Goal: Task Accomplishment & Management: Complete application form

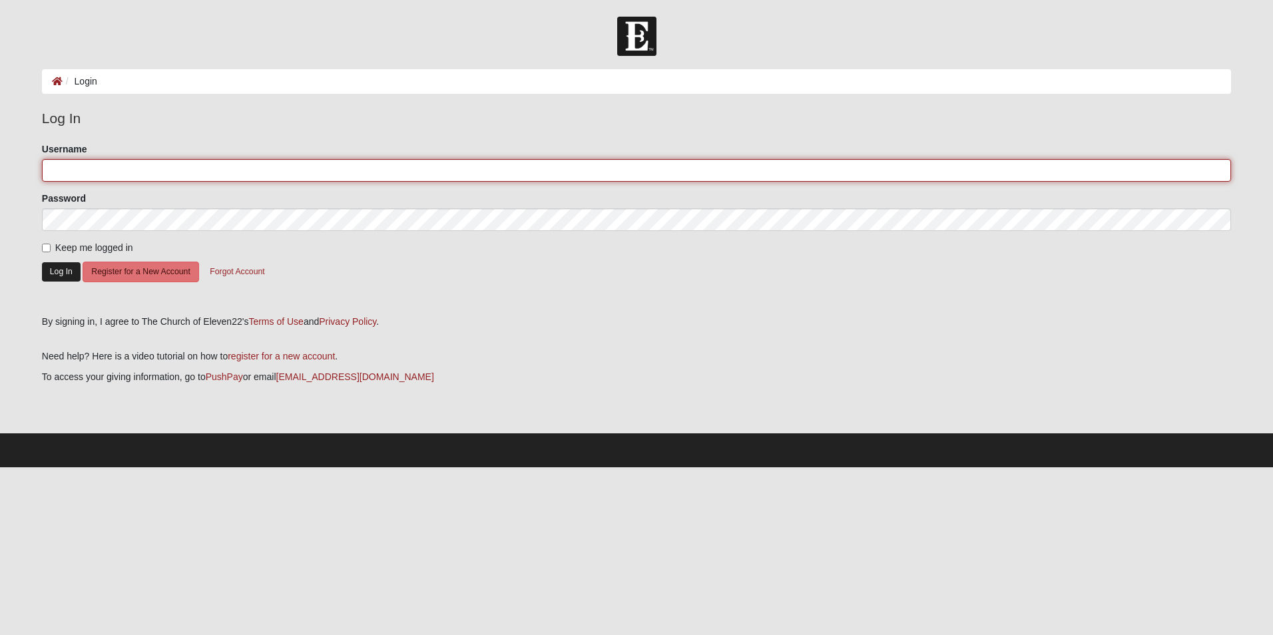
type input "[EMAIL_ADDRESS][DOMAIN_NAME]"
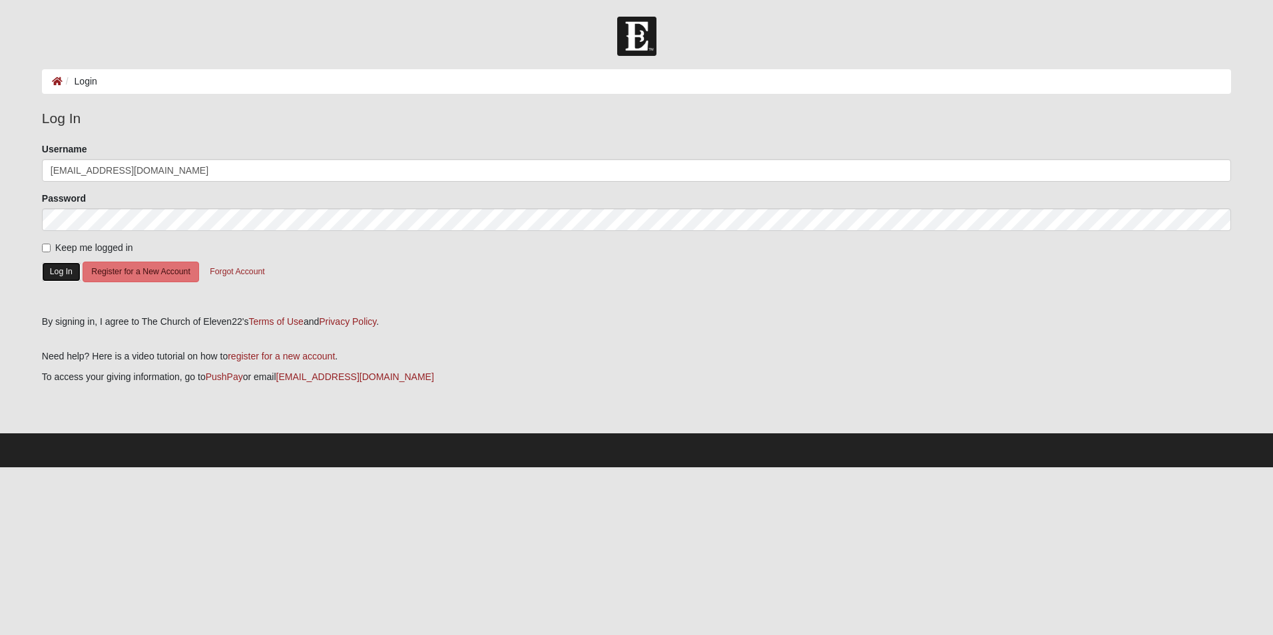
click at [73, 270] on button "Log In" at bounding box center [61, 271] width 39 height 19
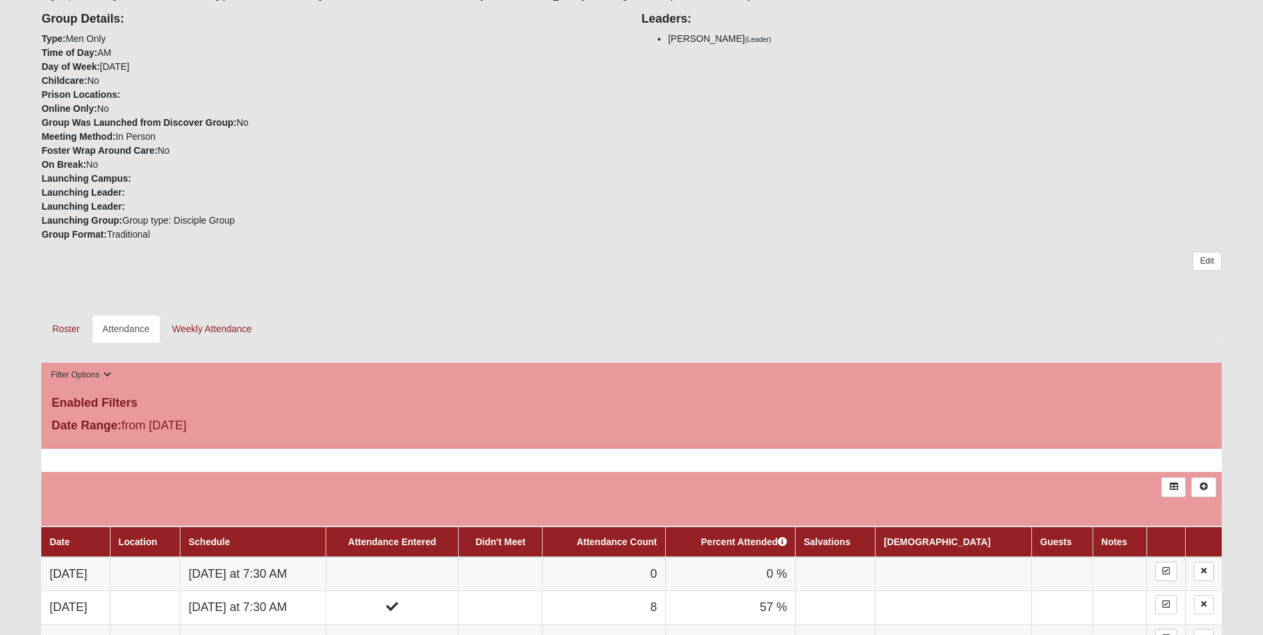
scroll to position [621, 0]
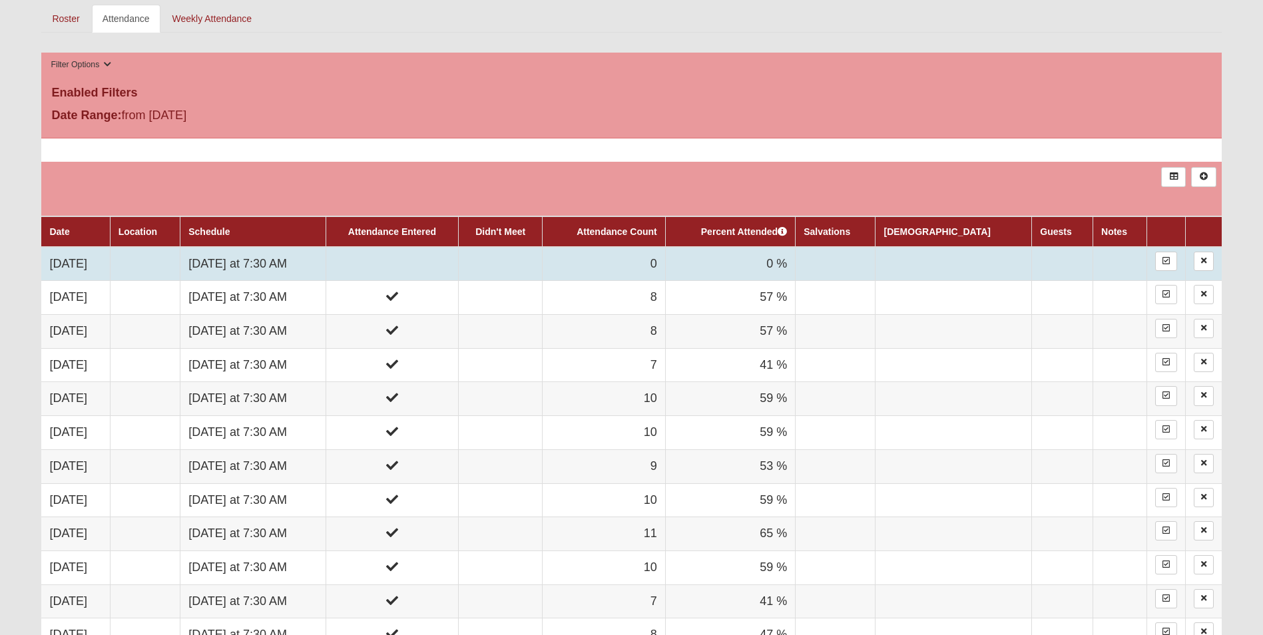
click at [288, 273] on td "Tuesday at 7:30 AM" at bounding box center [253, 264] width 146 height 34
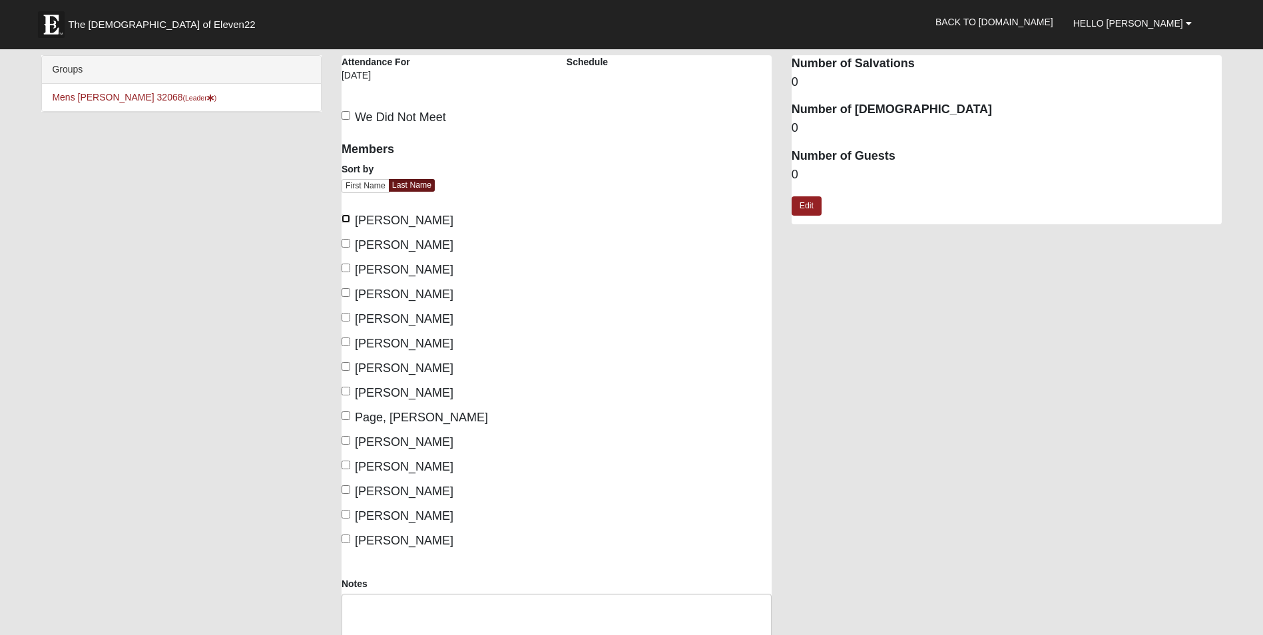
click at [345, 222] on input "[PERSON_NAME]" at bounding box center [346, 218] width 9 height 9
checkbox input "true"
click at [343, 260] on div "Members Sort by First Name Last Name [PERSON_NAME], [PERSON_NAME], [PERSON_NAME]" at bounding box center [444, 341] width 205 height 417
click at [343, 273] on label "[PERSON_NAME]" at bounding box center [398, 270] width 112 height 18
click at [343, 272] on input "[PERSON_NAME]" at bounding box center [346, 268] width 9 height 9
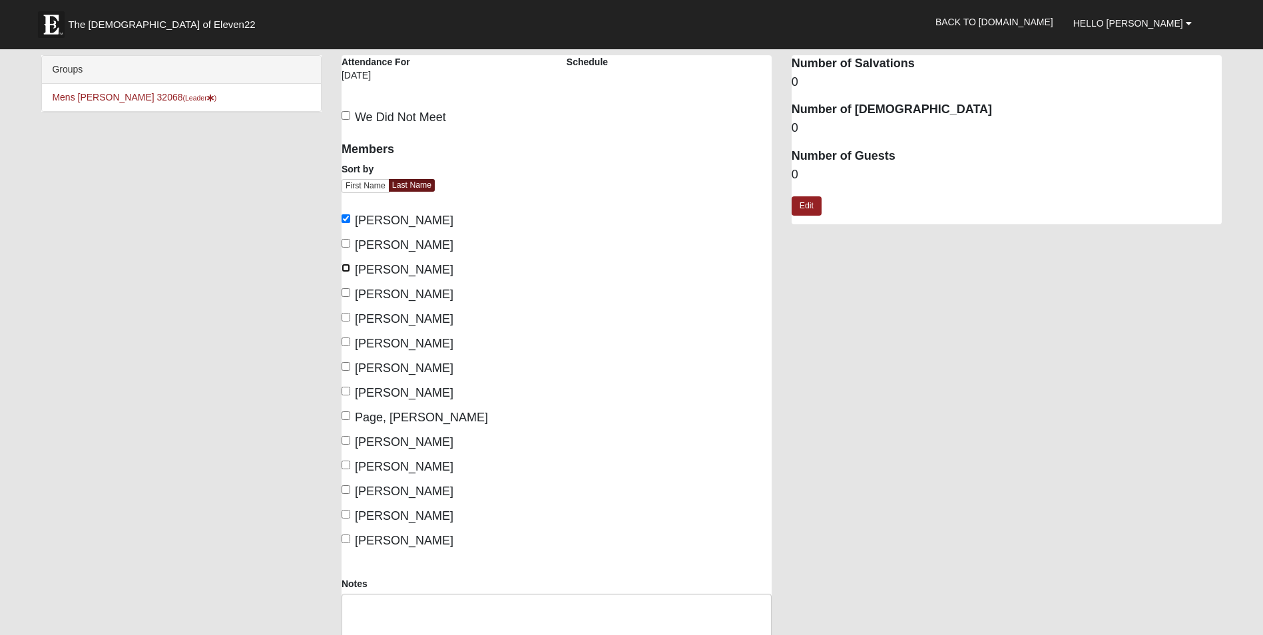
checkbox input "true"
click at [356, 320] on span "[PERSON_NAME]" at bounding box center [404, 318] width 99 height 13
click at [350, 320] on input "[PERSON_NAME]" at bounding box center [346, 317] width 9 height 9
checkbox input "true"
click at [356, 337] on span "[PERSON_NAME]" at bounding box center [404, 343] width 99 height 13
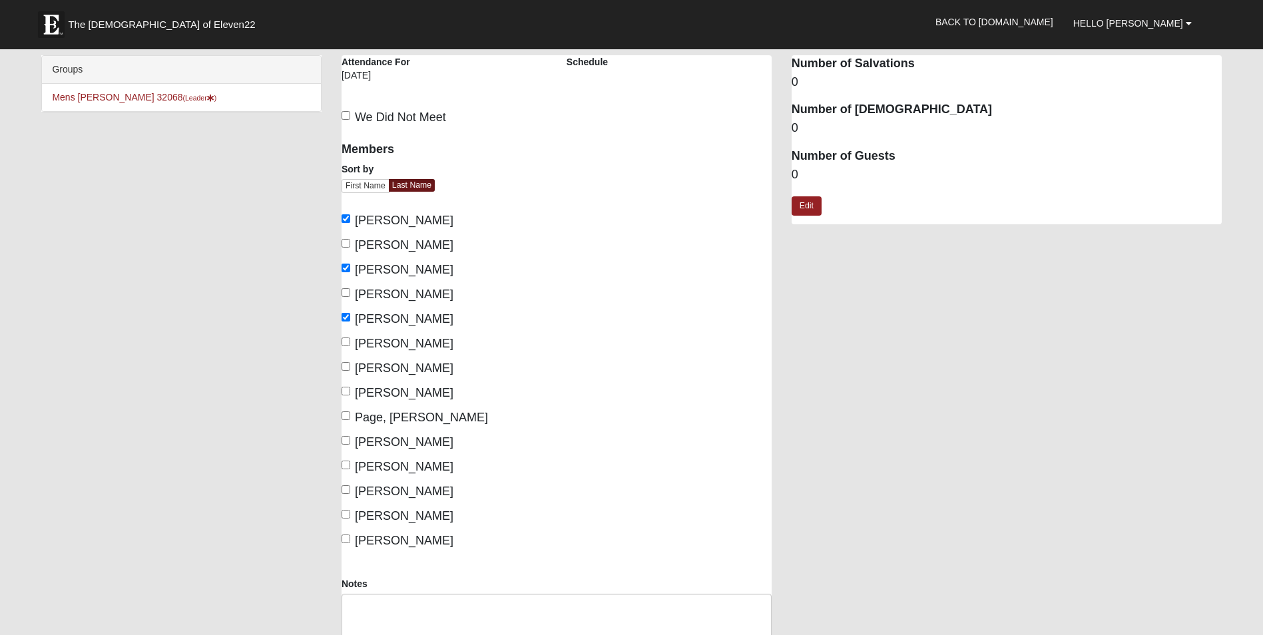
click at [350, 338] on input "[PERSON_NAME]" at bounding box center [346, 342] width 9 height 9
click at [358, 345] on span "[PERSON_NAME]" at bounding box center [404, 343] width 99 height 13
click at [350, 345] on input "[PERSON_NAME]" at bounding box center [346, 342] width 9 height 9
checkbox input "false"
click at [365, 390] on span "[PERSON_NAME]" at bounding box center [404, 392] width 99 height 13
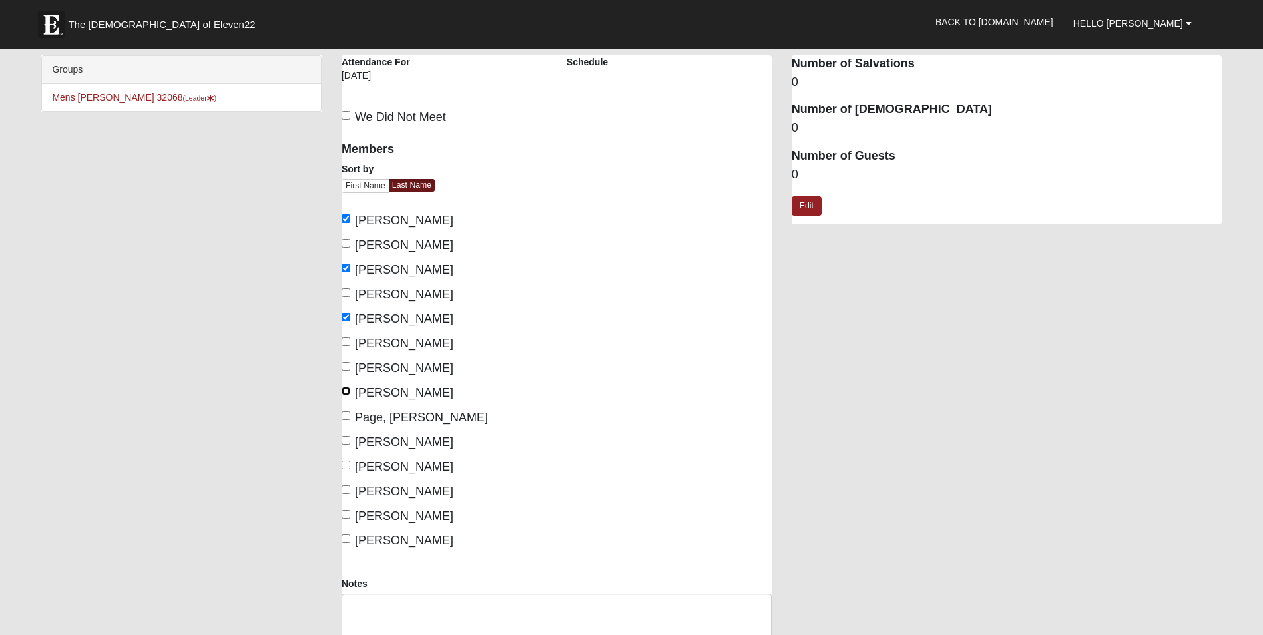
click at [350, 390] on input "[PERSON_NAME]" at bounding box center [346, 391] width 9 height 9
checkbox input "true"
click at [367, 424] on span "Page, [PERSON_NAME]" at bounding box center [421, 417] width 133 height 13
click at [350, 420] on input "Page, [PERSON_NAME]" at bounding box center [346, 415] width 9 height 9
checkbox input "true"
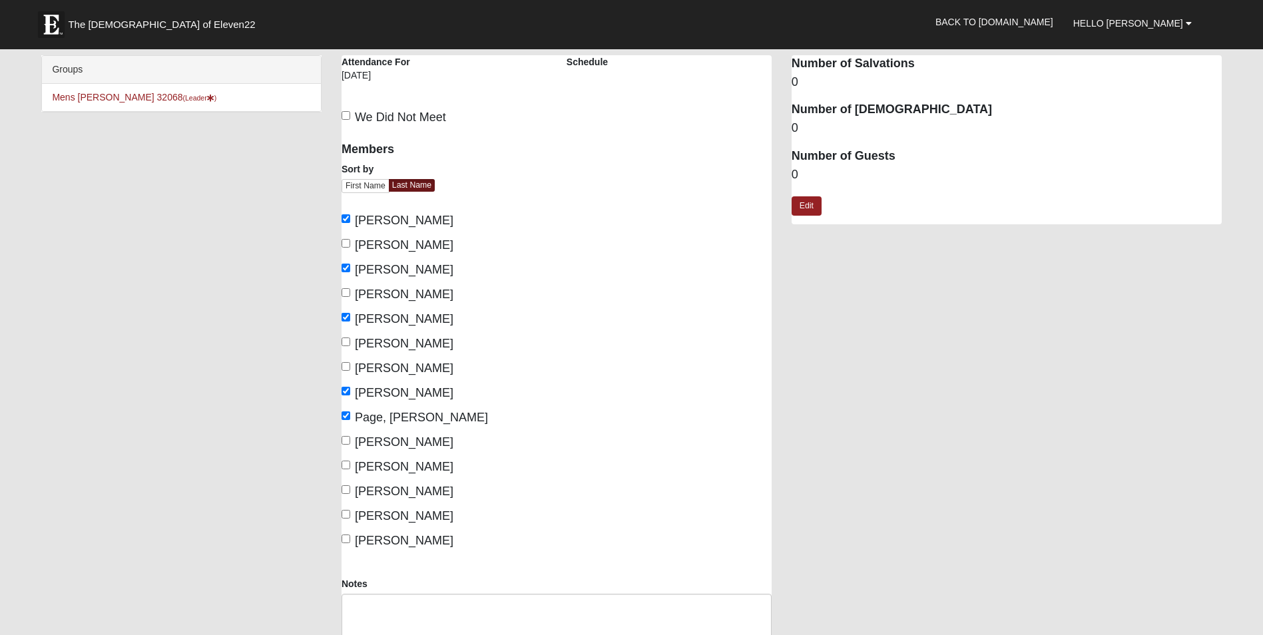
click at [367, 433] on div "Members Sort by First Name Last Name [PERSON_NAME], [PERSON_NAME], [PERSON_NAME]" at bounding box center [444, 341] width 205 height 417
click at [367, 434] on label "[PERSON_NAME]" at bounding box center [398, 442] width 112 height 18
click at [350, 436] on input "[PERSON_NAME]" at bounding box center [346, 440] width 9 height 9
checkbox input "true"
drag, startPoint x: 367, startPoint y: 434, endPoint x: 367, endPoint y: 460, distance: 26.0
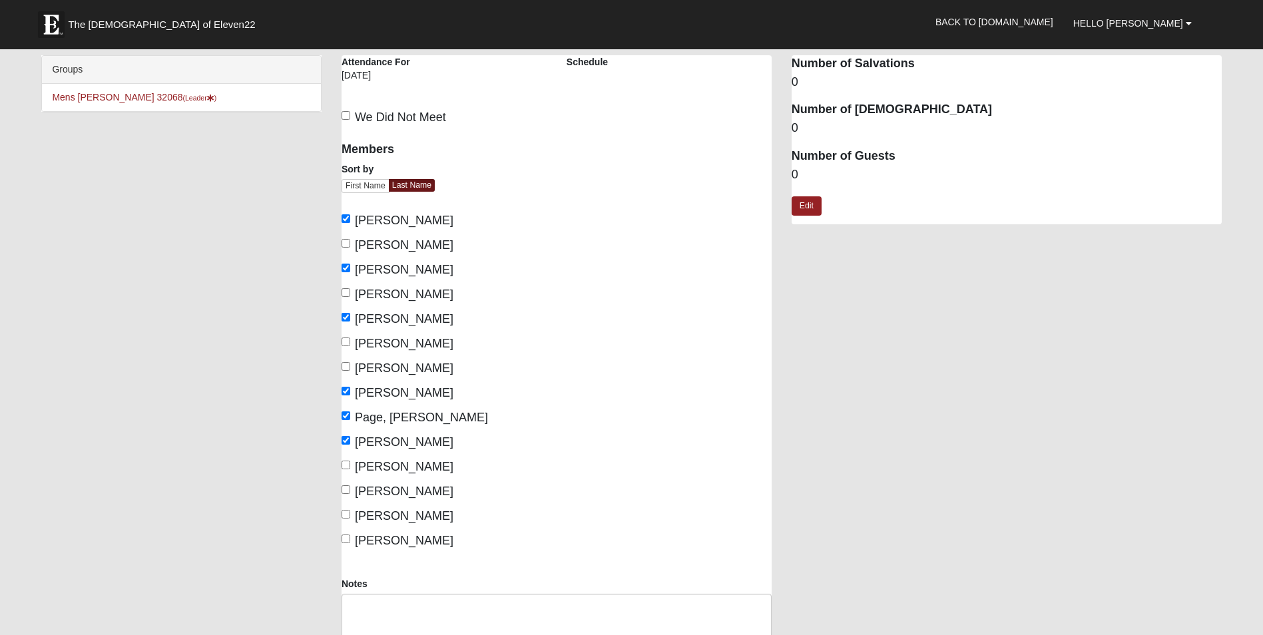
click at [367, 460] on span "[PERSON_NAME]" at bounding box center [404, 466] width 99 height 13
click at [350, 461] on input "[PERSON_NAME]" at bounding box center [346, 465] width 9 height 9
checkbox input "true"
click at [363, 484] on label "[PERSON_NAME]" at bounding box center [398, 492] width 112 height 18
click at [350, 485] on input "[PERSON_NAME]" at bounding box center [346, 489] width 9 height 9
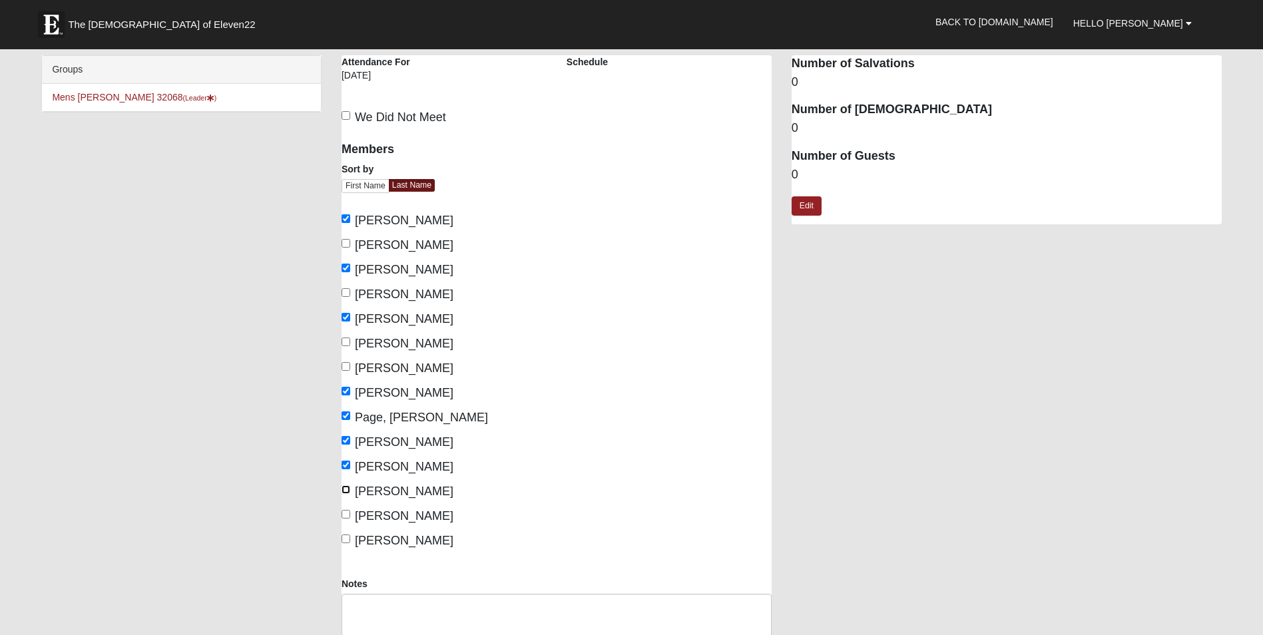
checkbox input "true"
click at [370, 507] on div "Members Sort by First Name Last Name [PERSON_NAME], [PERSON_NAME], [PERSON_NAME]" at bounding box center [444, 341] width 205 height 417
click at [370, 514] on span "[PERSON_NAME]" at bounding box center [404, 515] width 99 height 13
click at [350, 514] on input "[PERSON_NAME]" at bounding box center [346, 514] width 9 height 9
checkbox input "true"
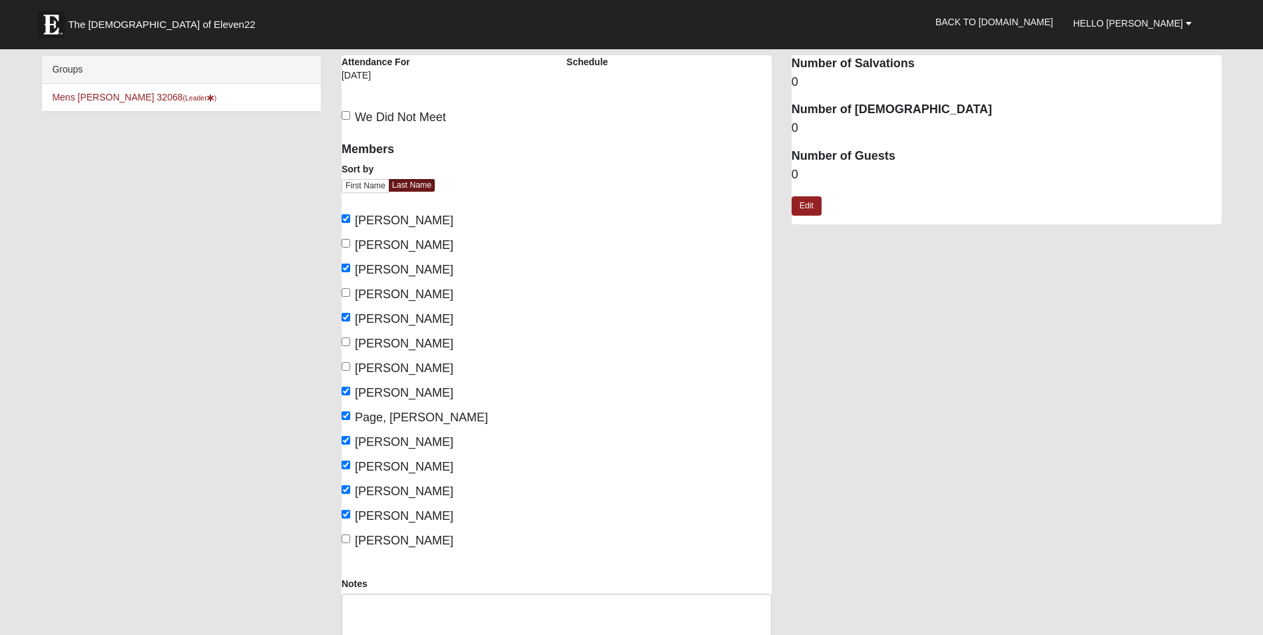
click at [368, 543] on span "[PERSON_NAME]" at bounding box center [404, 540] width 99 height 13
click at [350, 543] on input "[PERSON_NAME]" at bounding box center [346, 539] width 9 height 9
checkbox input "true"
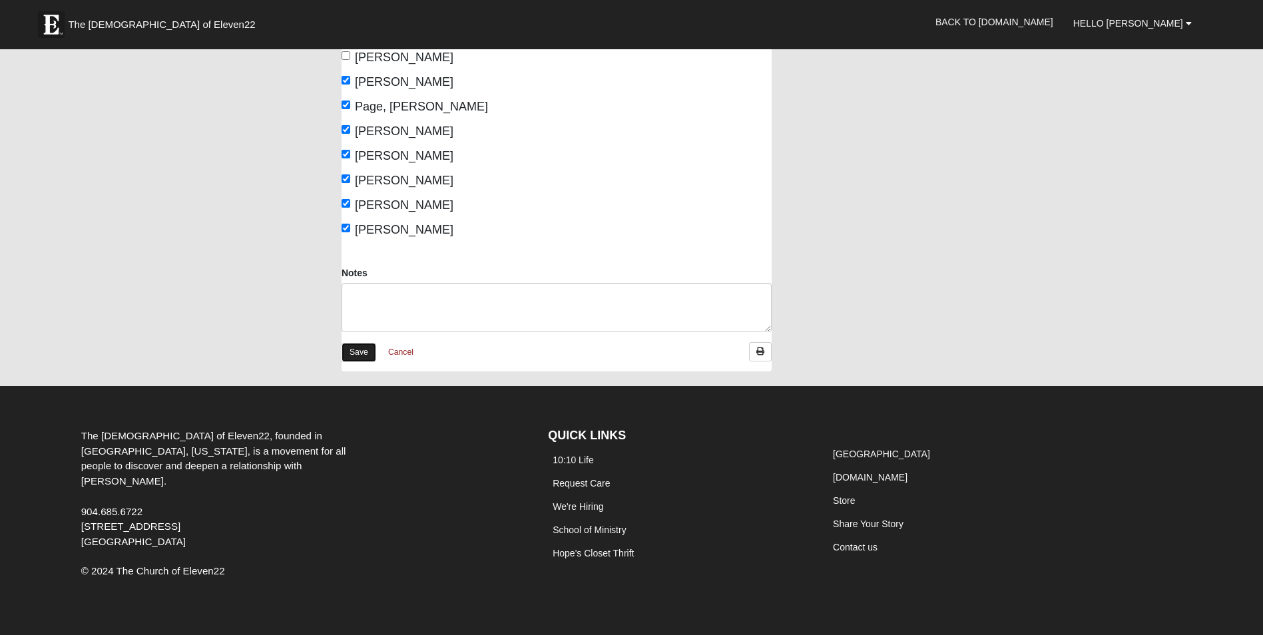
click at [351, 350] on link "Save" at bounding box center [359, 352] width 35 height 19
